Goal: Information Seeking & Learning: Compare options

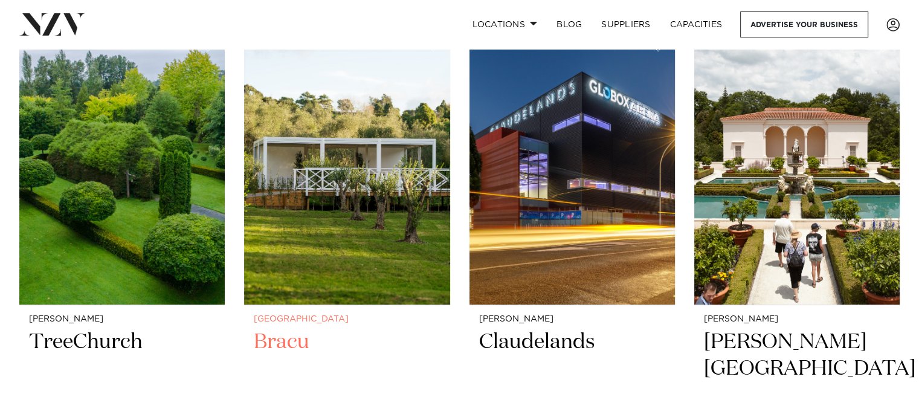
scroll to position [302, 0]
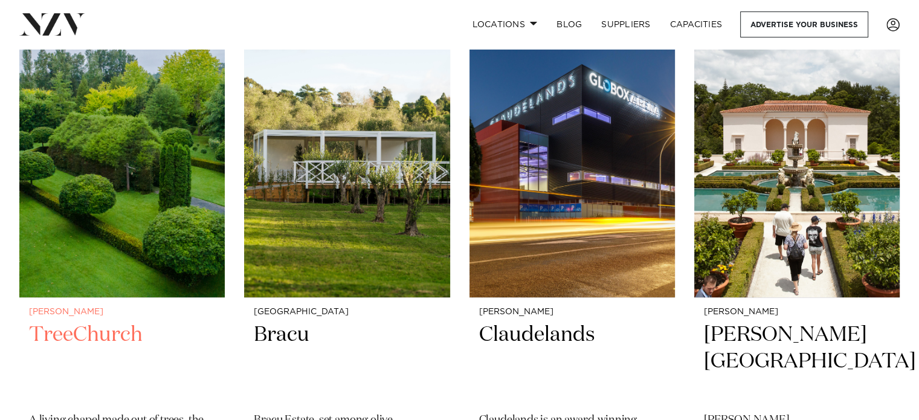
click at [190, 259] on img at bounding box center [121, 159] width 205 height 275
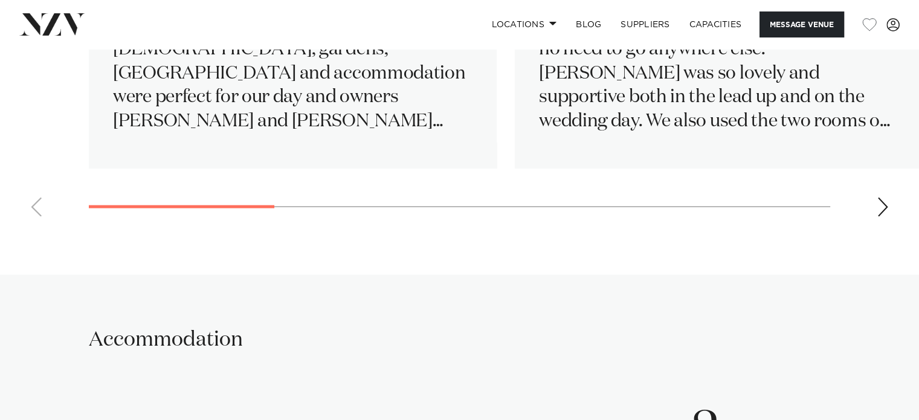
scroll to position [1933, 0]
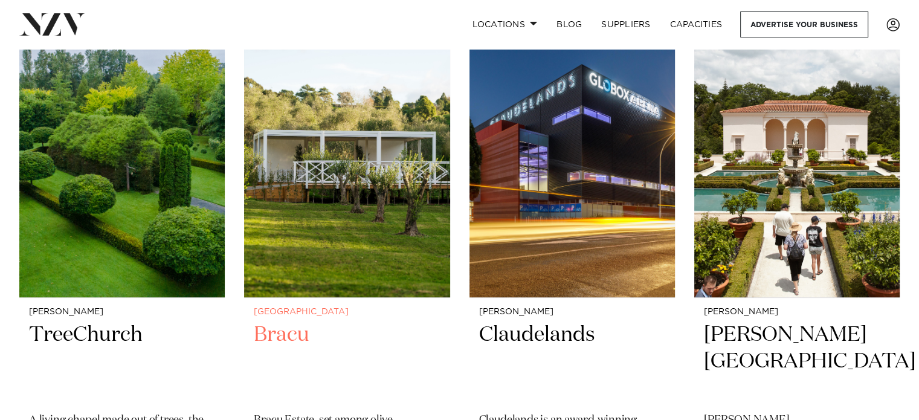
click at [265, 342] on h2 "Bracu" at bounding box center [347, 362] width 186 height 82
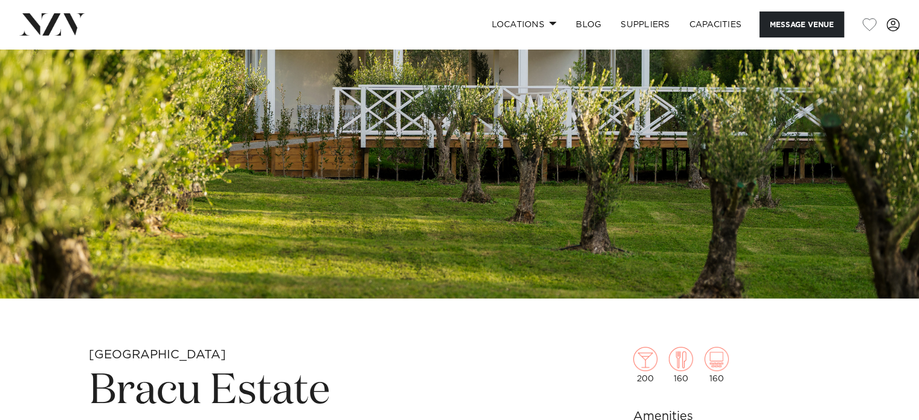
scroll to position [302, 0]
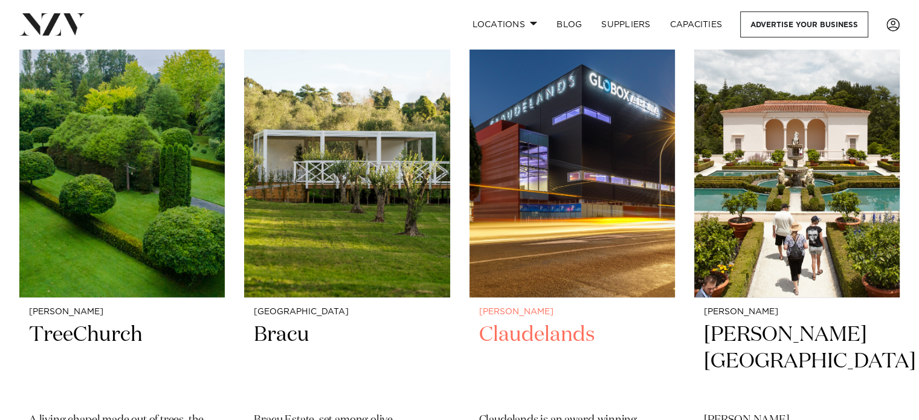
click at [582, 266] on img at bounding box center [571, 159] width 205 height 275
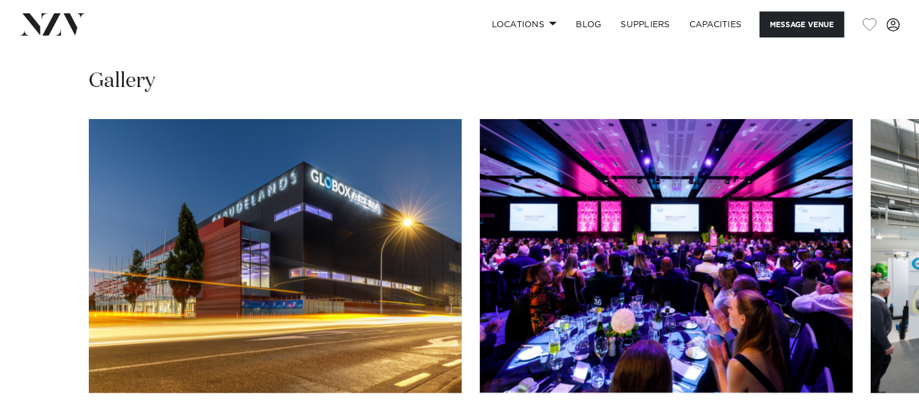
scroll to position [1148, 0]
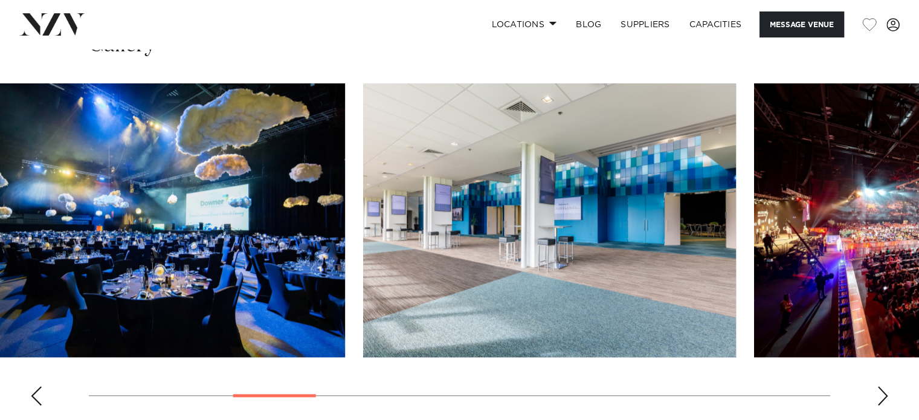
click at [102, 232] on img "4 / 17" at bounding box center [158, 220] width 373 height 274
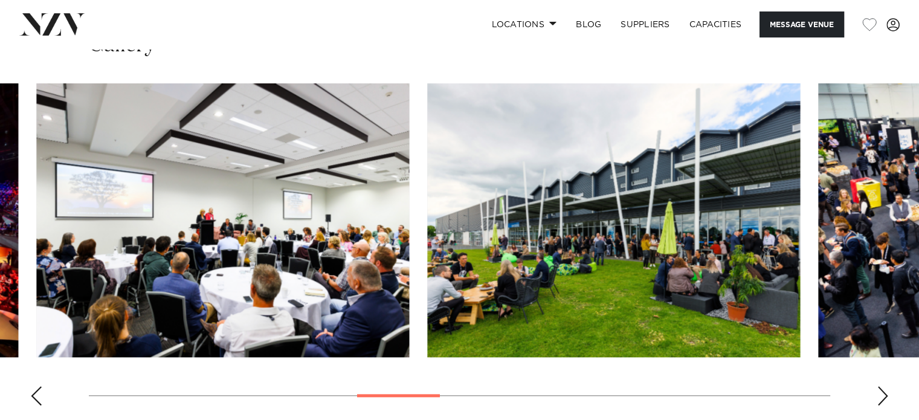
click at [201, 280] on img "7 / 17" at bounding box center [222, 220] width 373 height 274
